Goal: Task Accomplishment & Management: Manage account settings

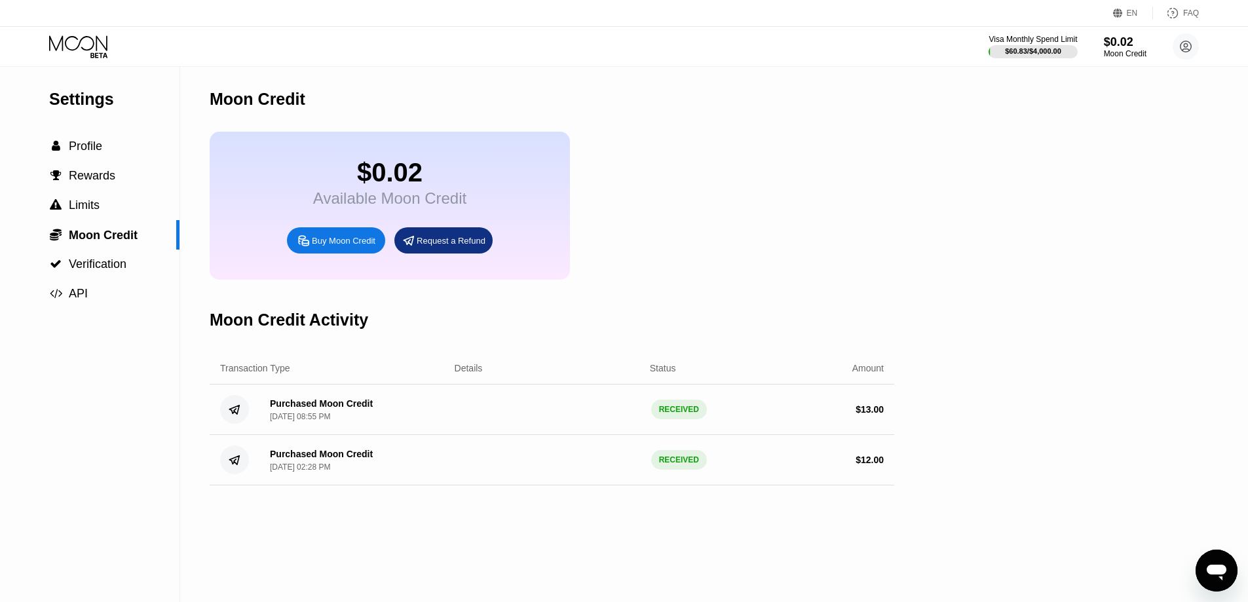
click at [319, 409] on div "Purchased Moon Credit" at bounding box center [321, 403] width 103 height 10
click at [64, 45] on icon at bounding box center [79, 46] width 61 height 23
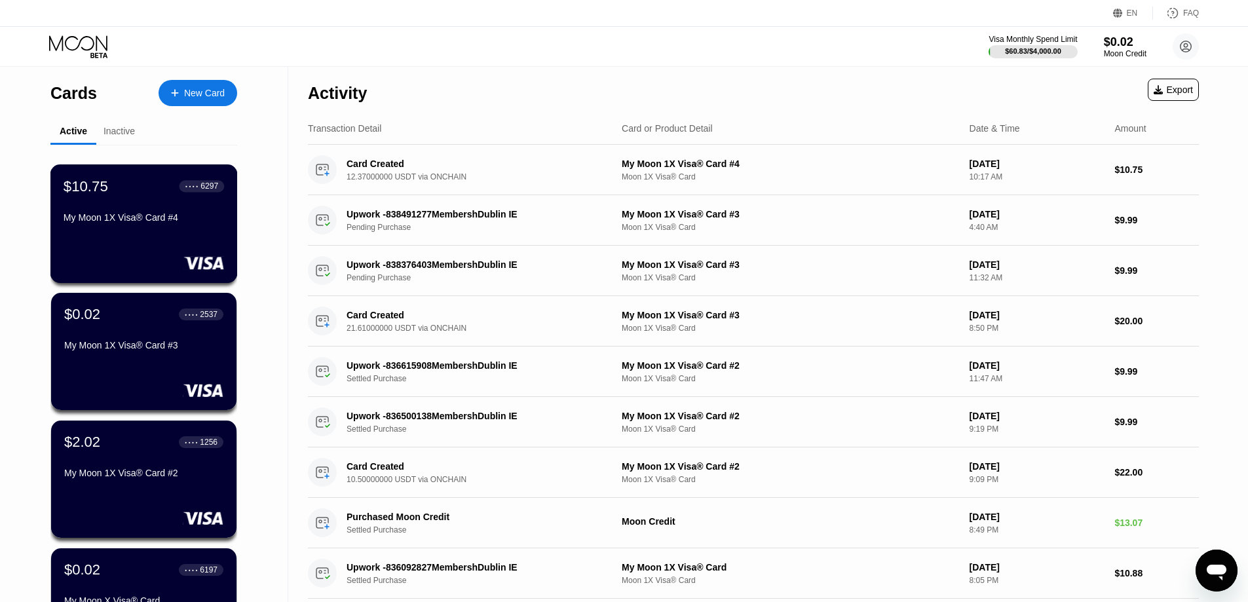
click at [104, 223] on div "My Moon 1X Visa® Card #4" at bounding box center [144, 217] width 161 height 10
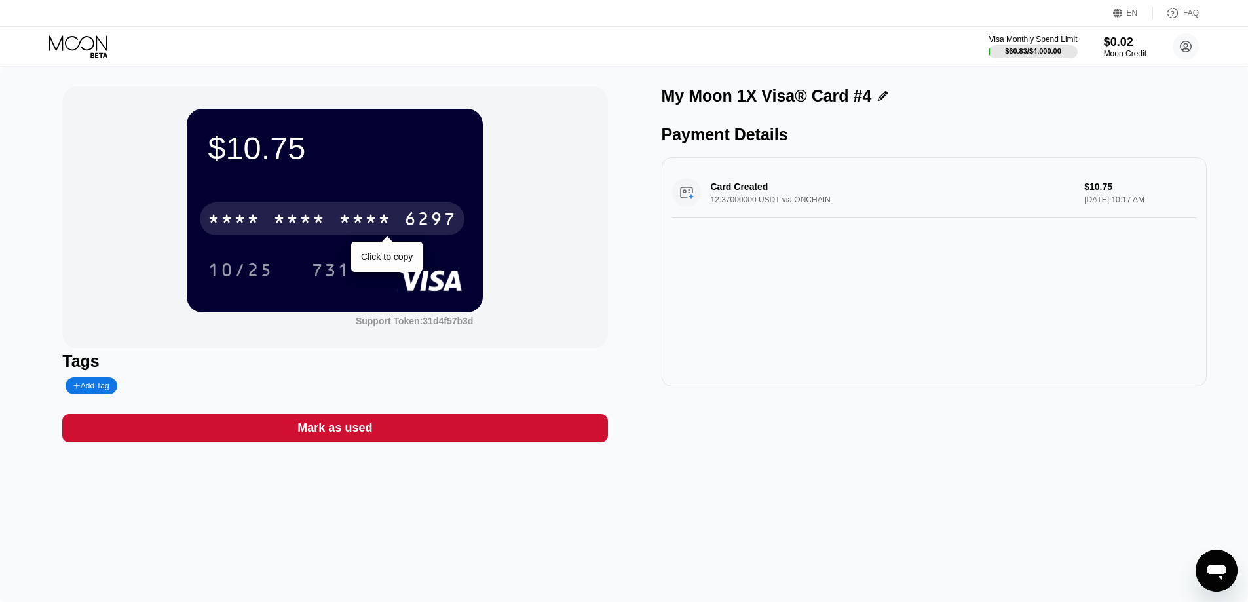
click at [333, 226] on div "* * * * * * * * * * * * 6297" at bounding box center [332, 218] width 265 height 33
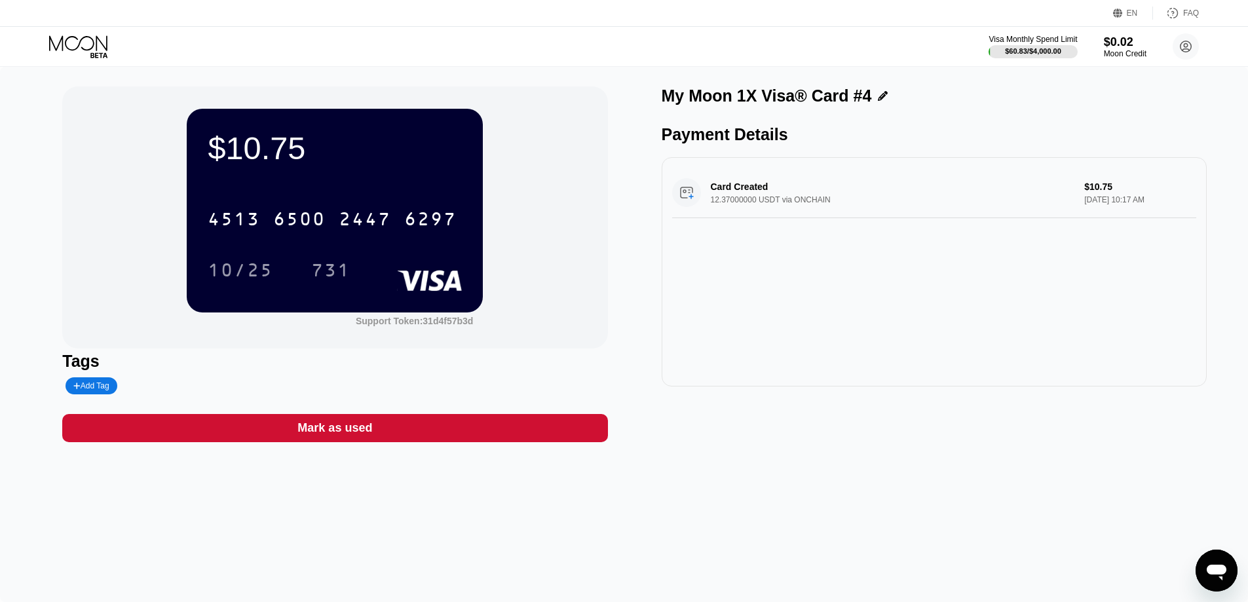
click at [95, 47] on icon at bounding box center [79, 46] width 61 height 23
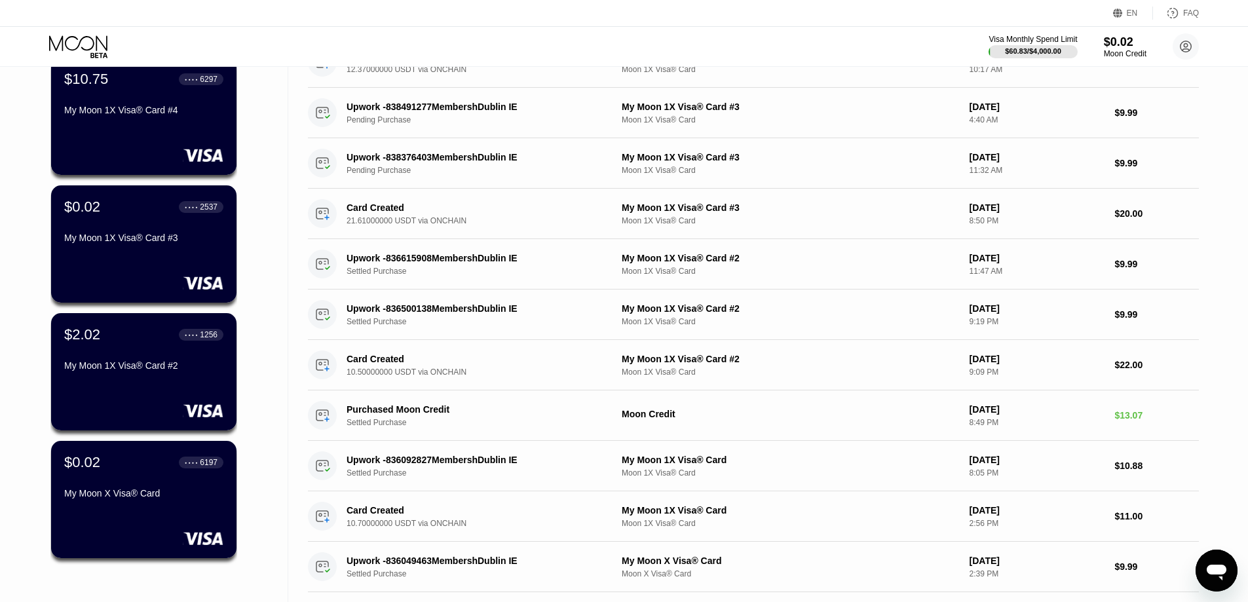
scroll to position [131, 0]
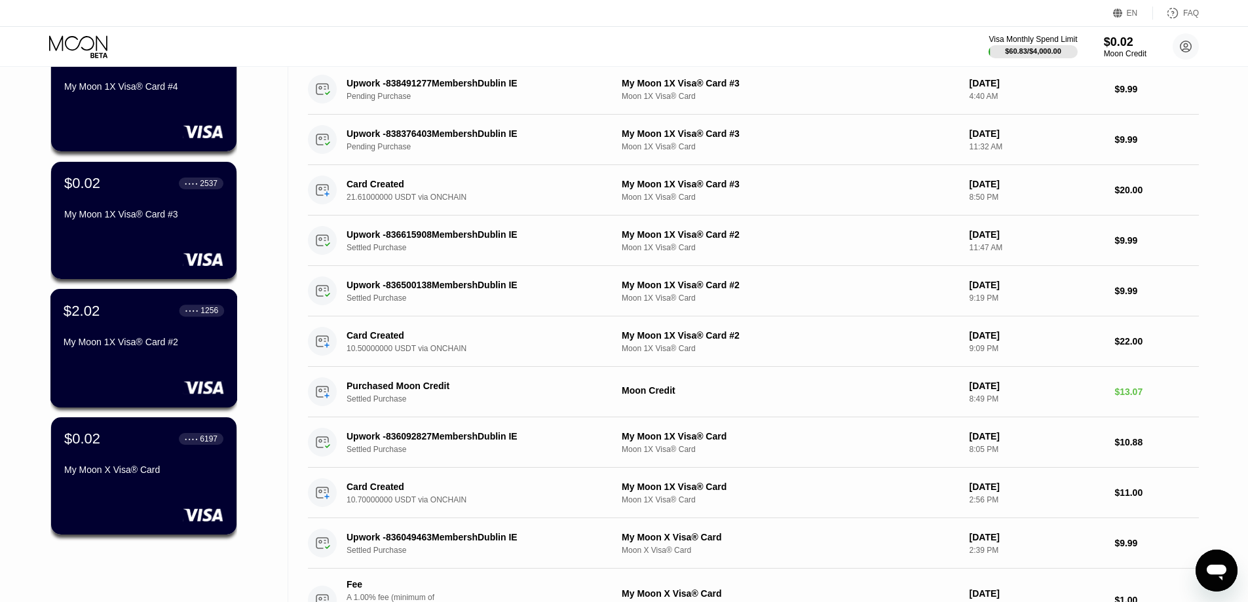
click at [162, 330] on div "$2.02 ● ● ● ● 1256 My Moon 1X Visa® Card #2" at bounding box center [144, 327] width 161 height 50
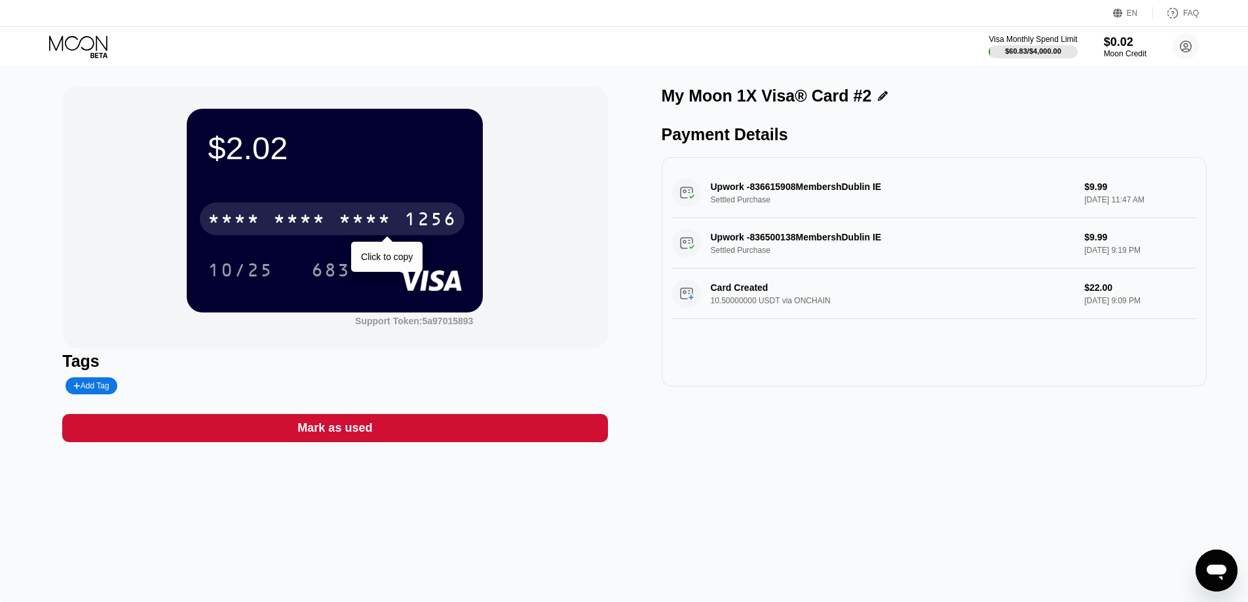
click at [399, 218] on div "* * * * * * * * * * * * 1256" at bounding box center [332, 218] width 265 height 33
click at [440, 219] on div "1256" at bounding box center [430, 220] width 52 height 21
